Goal: Information Seeking & Learning: Learn about a topic

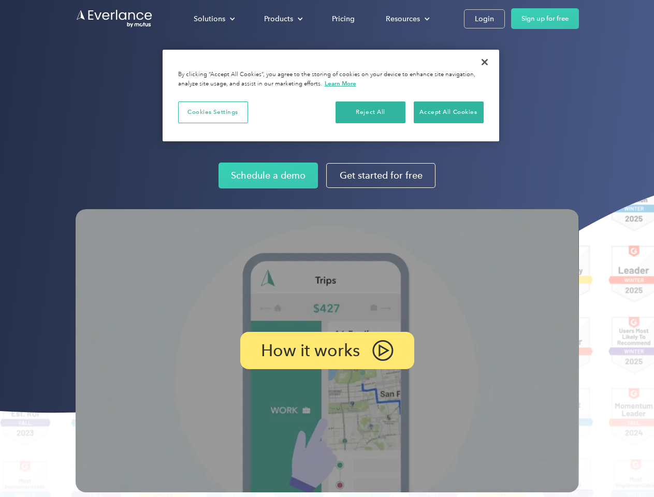
click at [327, 249] on img at bounding box center [327, 350] width 503 height 283
click at [214, 19] on div "Solutions" at bounding box center [210, 18] width 32 height 13
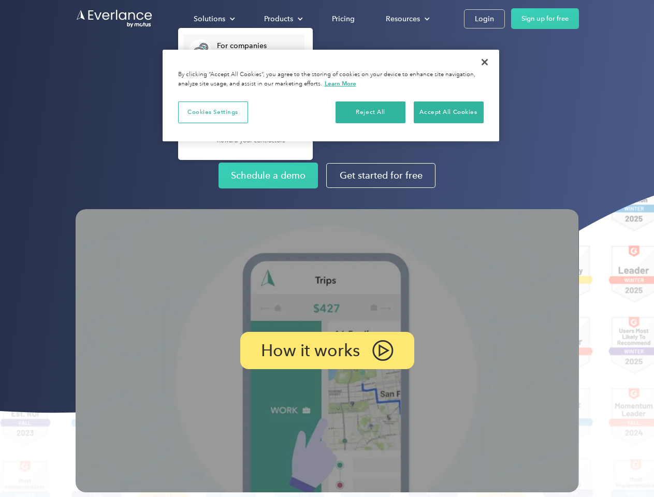
click at [282, 19] on div "Products" at bounding box center [278, 18] width 29 height 13
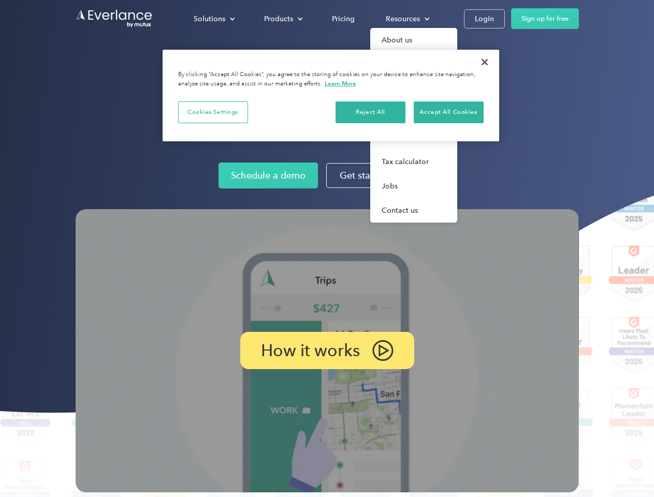
click at [407, 19] on div "Resources" at bounding box center [403, 18] width 34 height 13
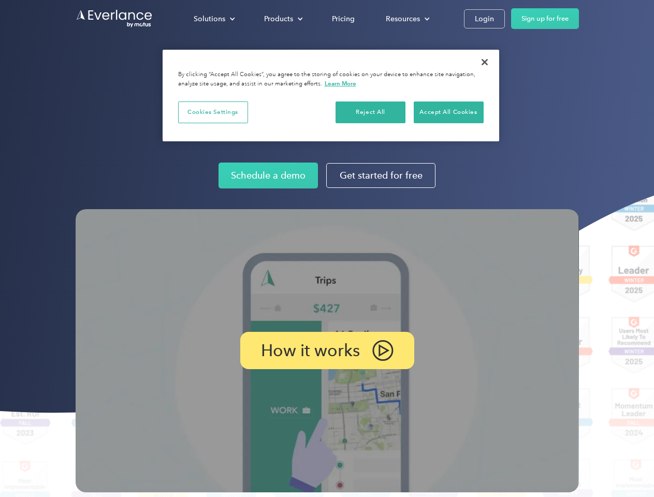
click at [327, 351] on p "How it works" at bounding box center [310, 350] width 99 height 12
click at [213, 112] on button "Cookies Settings" at bounding box center [213, 113] width 70 height 22
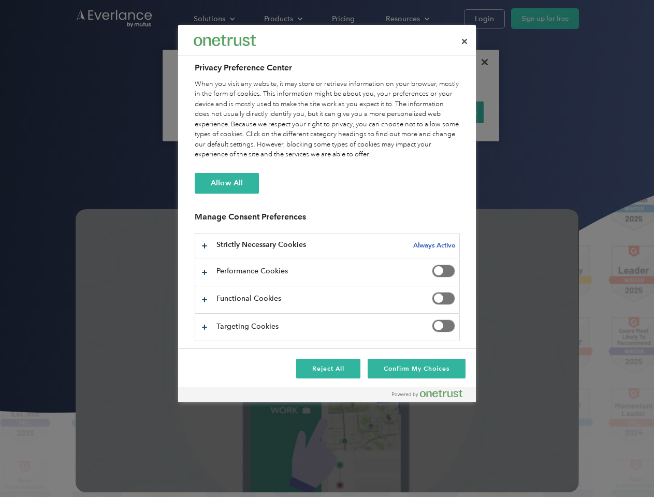
click at [371, 112] on div "When you visit any website, it may store or retrieve information on your browse…" at bounding box center [327, 119] width 265 height 81
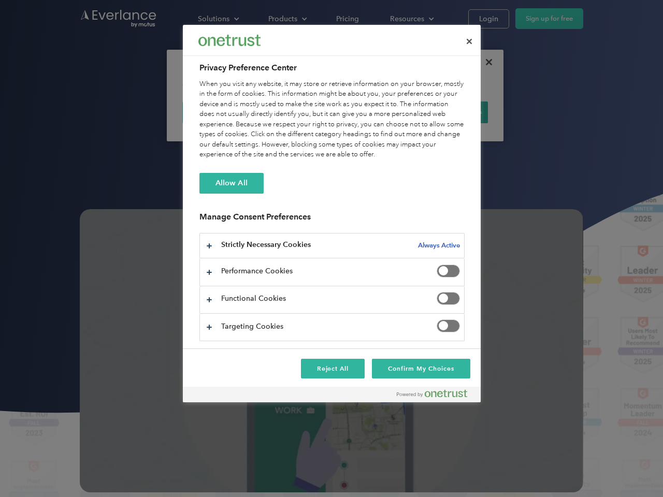
click at [449, 112] on div "When you visit any website, it may store or retrieve information on your browse…" at bounding box center [331, 119] width 265 height 81
click at [485, 62] on div at bounding box center [331, 248] width 663 height 497
